Goal: Task Accomplishment & Management: Complete application form

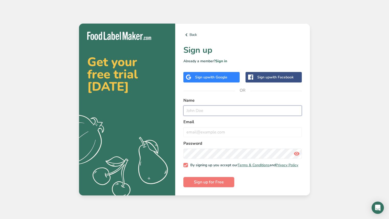
click at [209, 109] on input "text" at bounding box center [242, 110] width 118 height 10
type input "n"
type input "finger my minge"
click at [310, 105] on div "Get your free trial [DATE] .a{fill:#f5f3ed;} Back Sign up Already a member? Sig…" at bounding box center [194, 109] width 389 height 219
click at [61, 27] on div "Get your free trial [DATE] .a{fill:#f5f3ed;} Back Sign up Already a member? Sig…" at bounding box center [194, 109] width 389 height 219
